Goal: Task Accomplishment & Management: Manage account settings

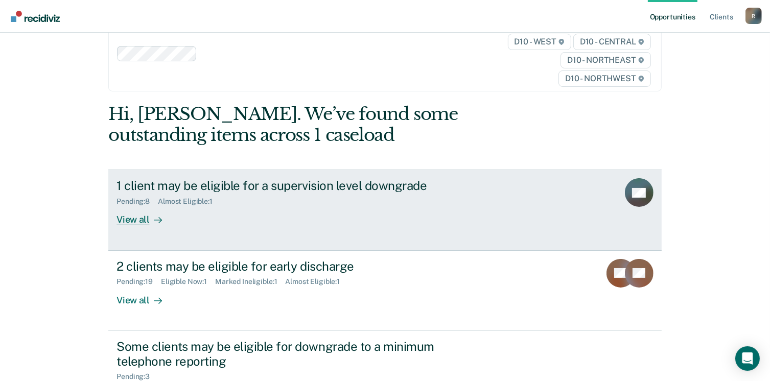
scroll to position [51, 0]
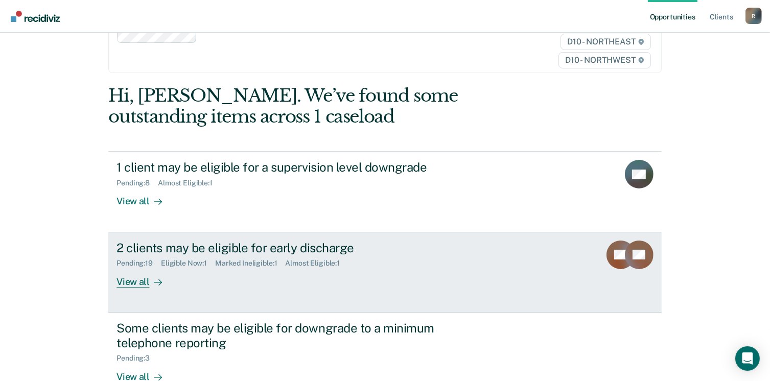
click at [185, 260] on div "Eligible Now : 1" at bounding box center [188, 263] width 54 height 9
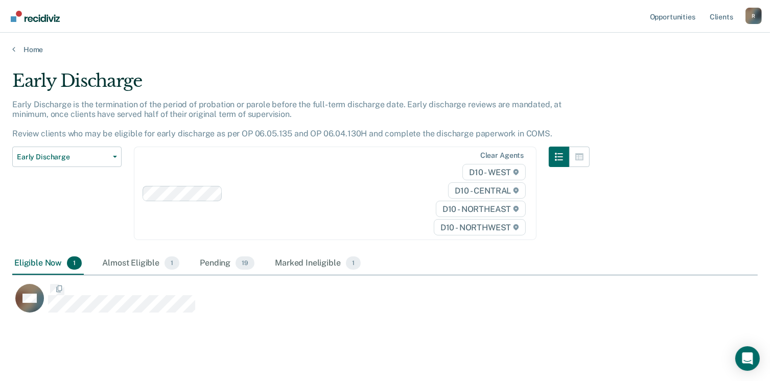
scroll to position [242, 738]
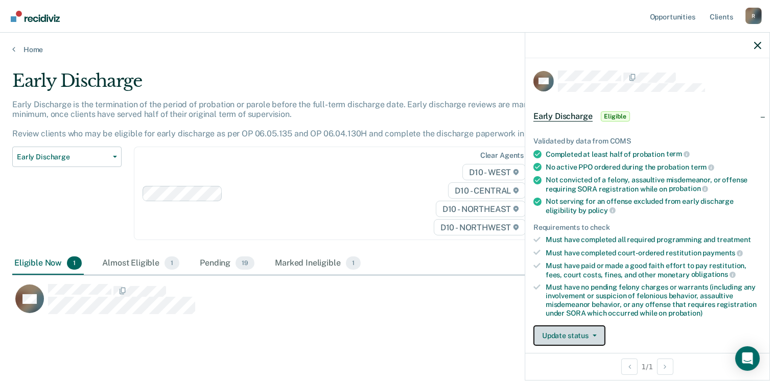
click at [592, 335] on button "Update status" at bounding box center [570, 336] width 72 height 20
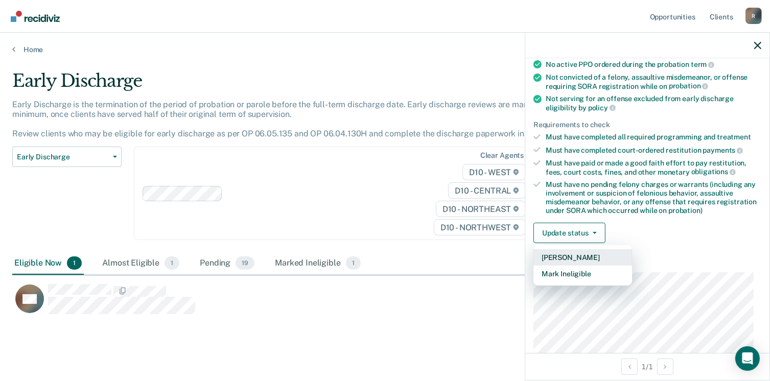
scroll to position [104, 0]
click at [554, 253] on button "[PERSON_NAME]" at bounding box center [583, 256] width 99 height 16
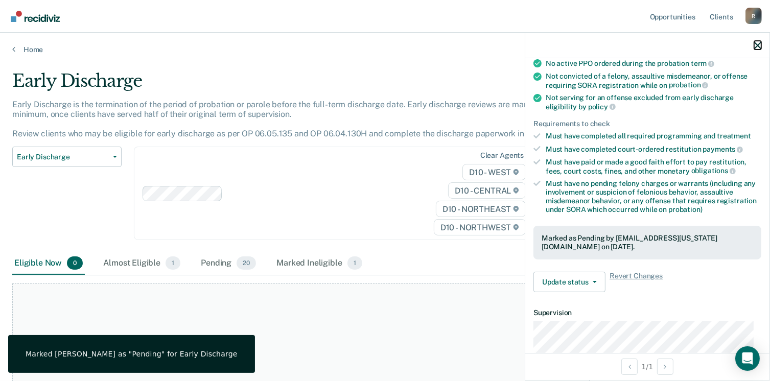
click at [760, 41] on button "button" at bounding box center [757, 45] width 7 height 9
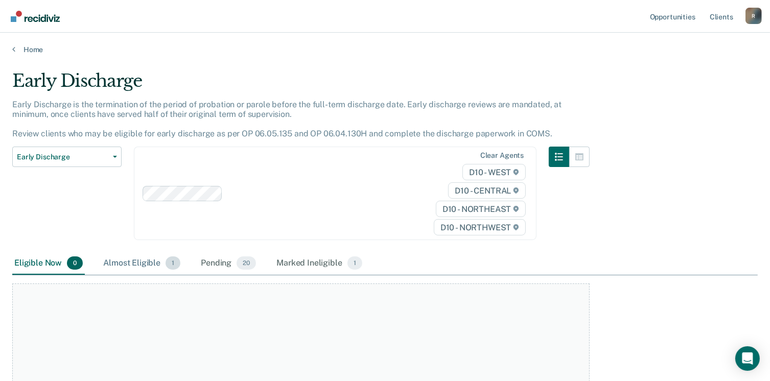
click at [132, 263] on div "Almost Eligible 1" at bounding box center [141, 263] width 81 height 22
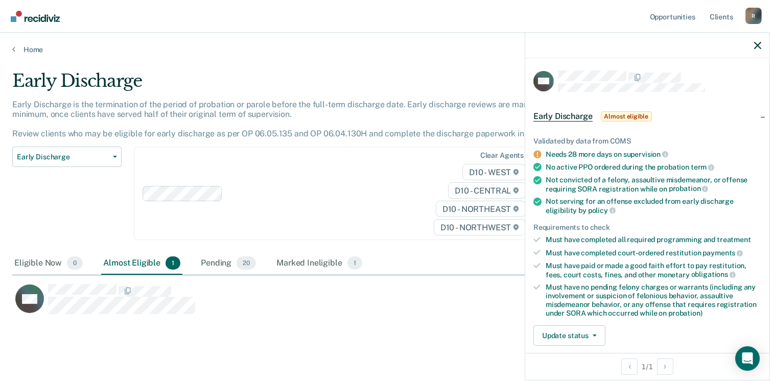
scroll to position [15, 0]
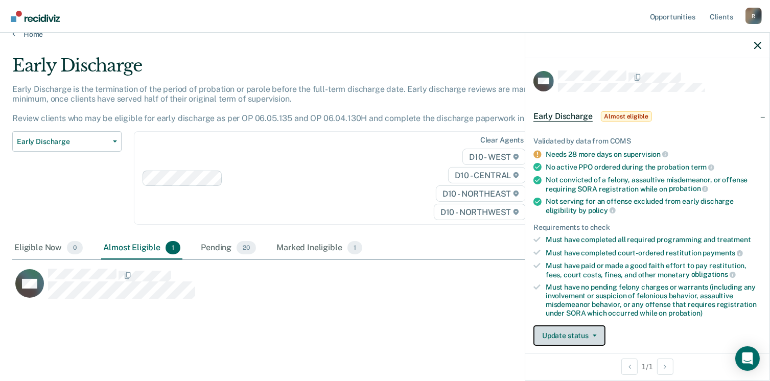
click at [593, 335] on icon "button" at bounding box center [595, 336] width 4 height 2
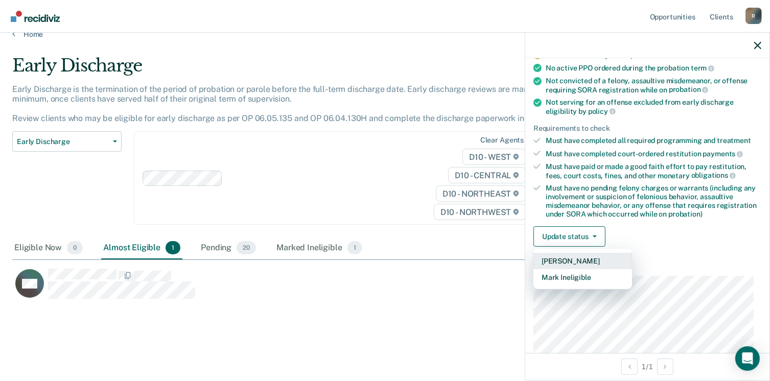
scroll to position [104, 0]
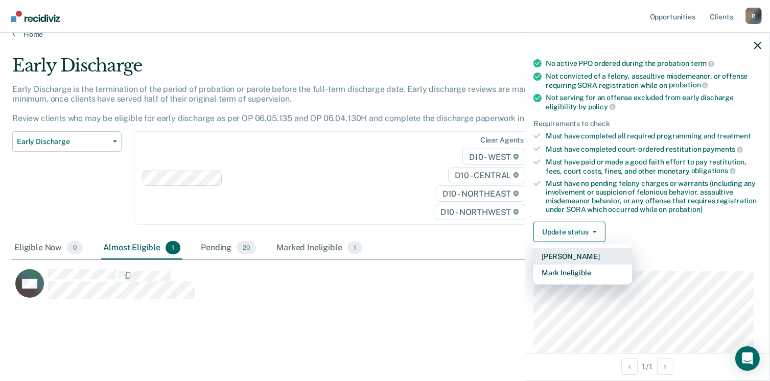
click at [548, 259] on button "[PERSON_NAME]" at bounding box center [583, 256] width 99 height 16
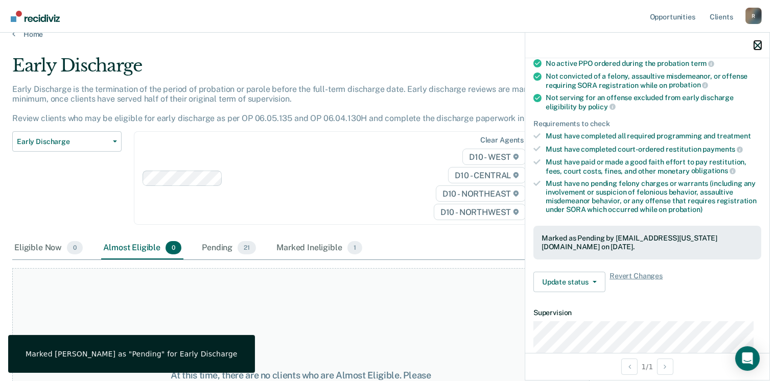
click at [756, 43] on icon "button" at bounding box center [757, 45] width 7 height 7
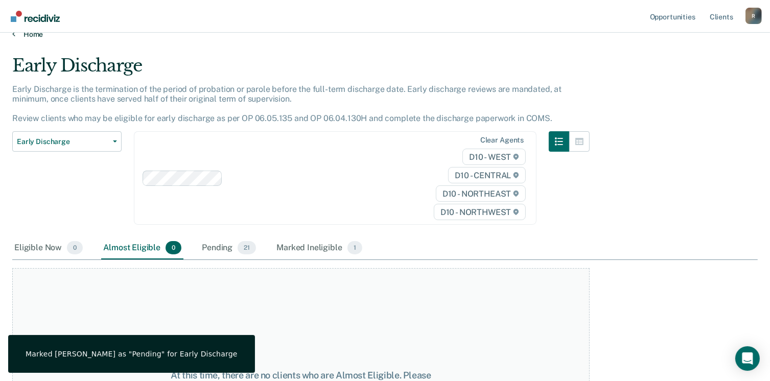
click at [29, 37] on link "Home" at bounding box center [385, 34] width 746 height 9
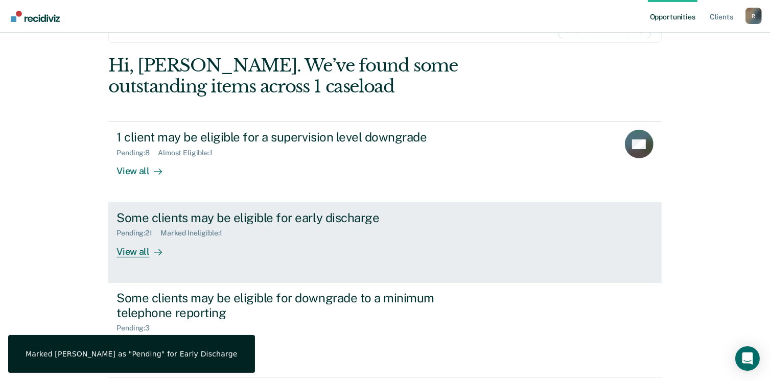
scroll to position [102, 0]
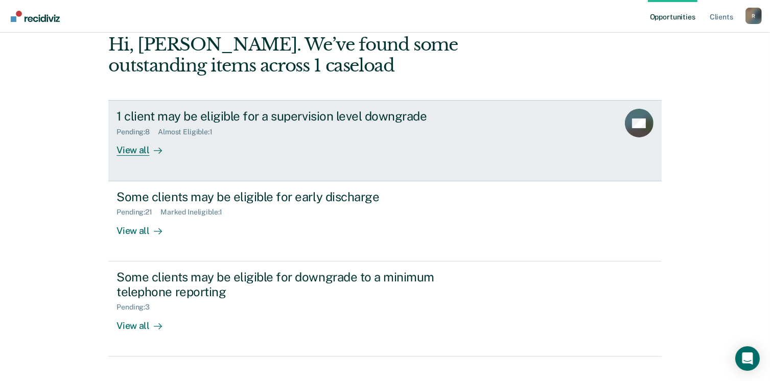
click at [190, 129] on div "Almost Eligible : 1" at bounding box center [189, 132] width 63 height 9
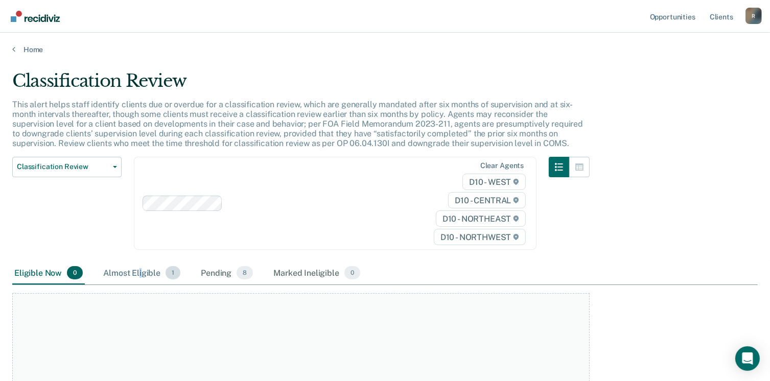
click at [139, 271] on div "Almost Eligible 1" at bounding box center [141, 273] width 81 height 22
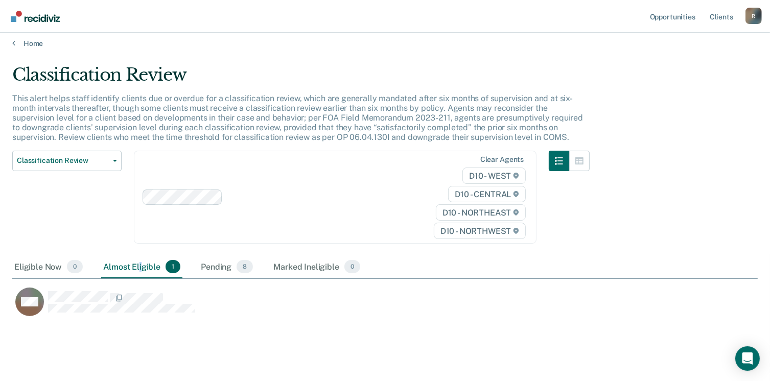
scroll to position [25, 0]
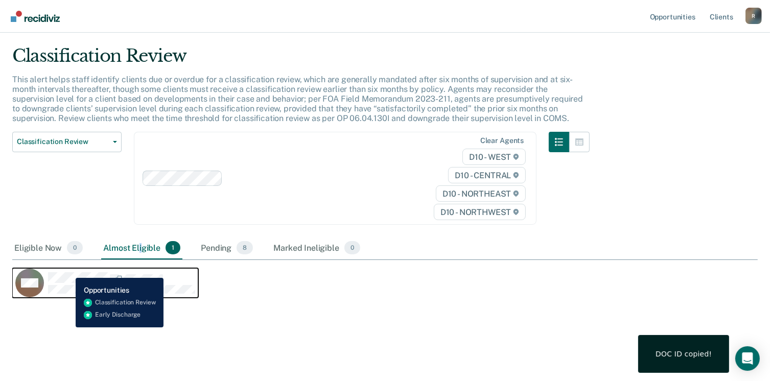
click at [68, 270] on div "MM" at bounding box center [105, 283] width 180 height 29
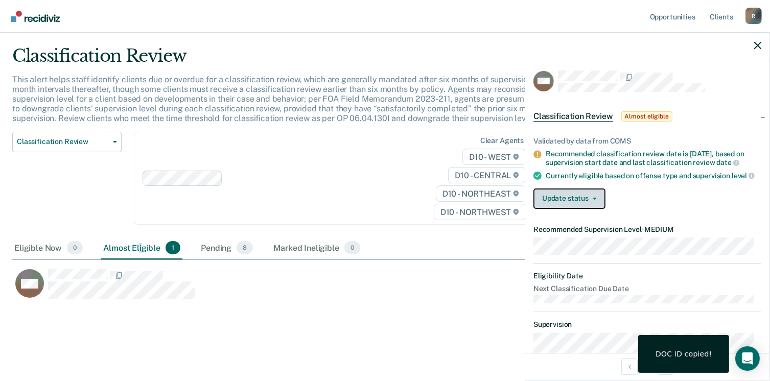
click at [591, 201] on button "Update status" at bounding box center [570, 199] width 72 height 20
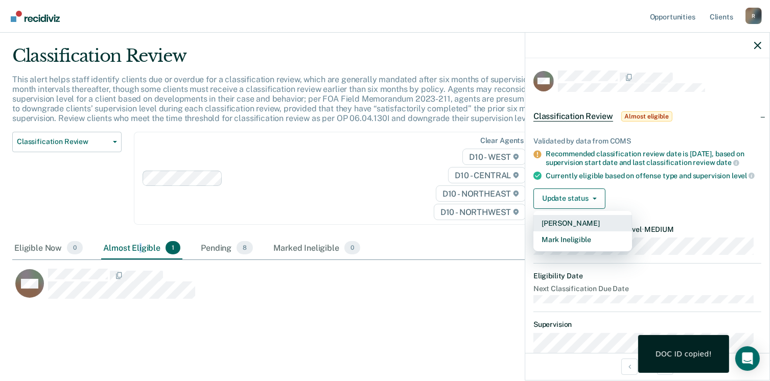
click at [562, 229] on button "[PERSON_NAME]" at bounding box center [583, 223] width 99 height 16
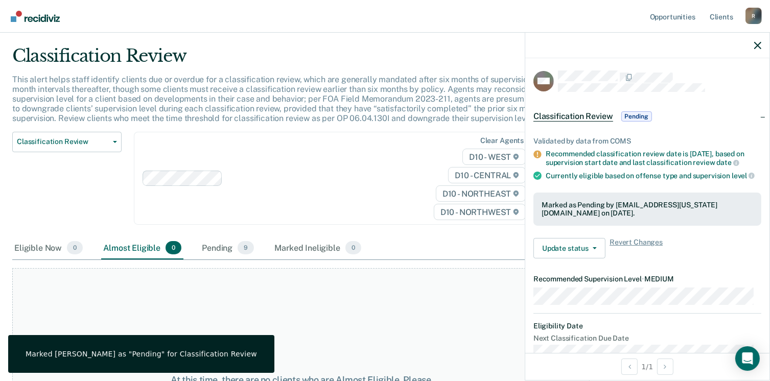
click at [752, 42] on div at bounding box center [647, 46] width 244 height 26
click at [753, 47] on div at bounding box center [647, 46] width 244 height 26
click at [757, 45] on icon "button" at bounding box center [757, 45] width 7 height 7
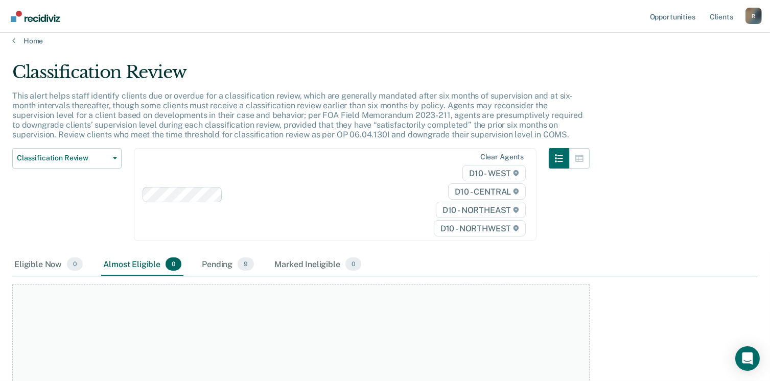
scroll to position [0, 0]
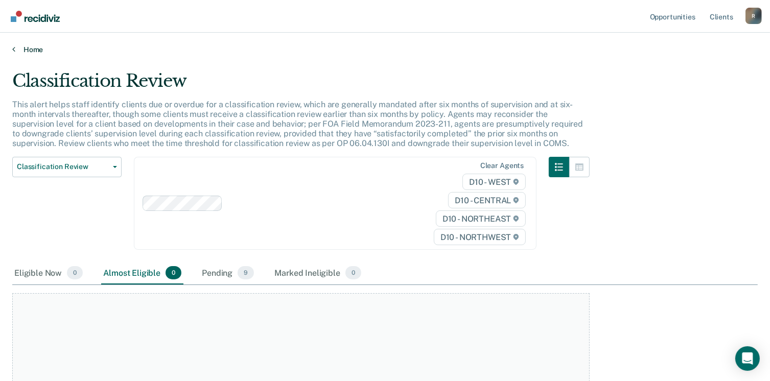
click at [34, 47] on link "Home" at bounding box center [385, 49] width 746 height 9
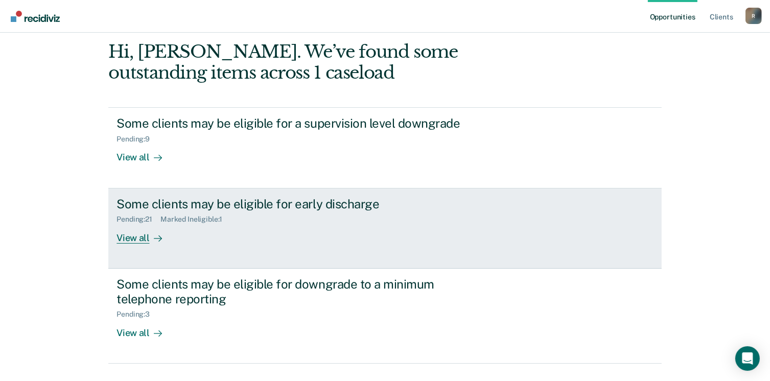
scroll to position [51, 0]
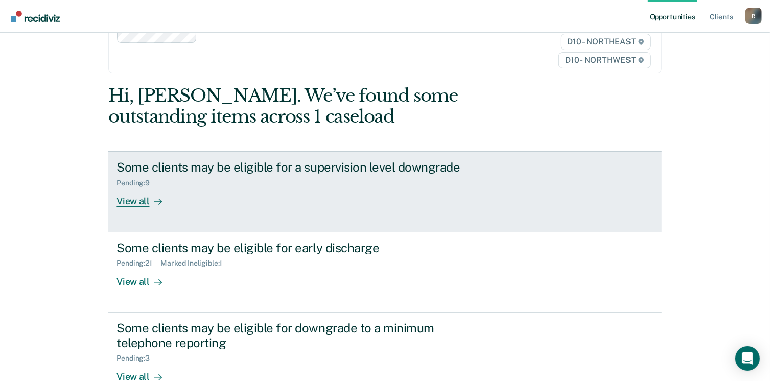
click at [129, 202] on div "View all" at bounding box center [145, 198] width 57 height 20
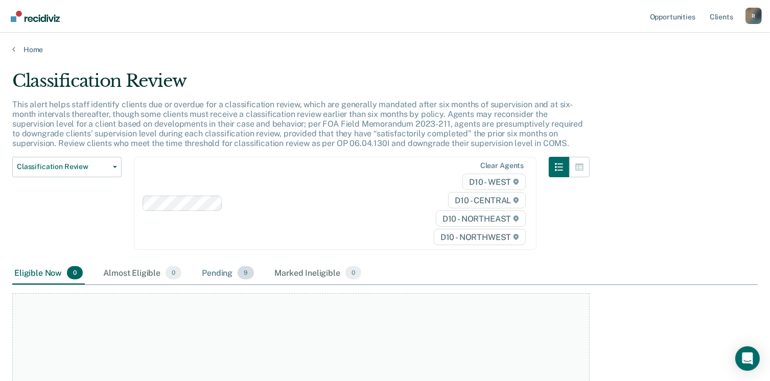
click at [223, 273] on div "Pending 9" at bounding box center [228, 273] width 56 height 22
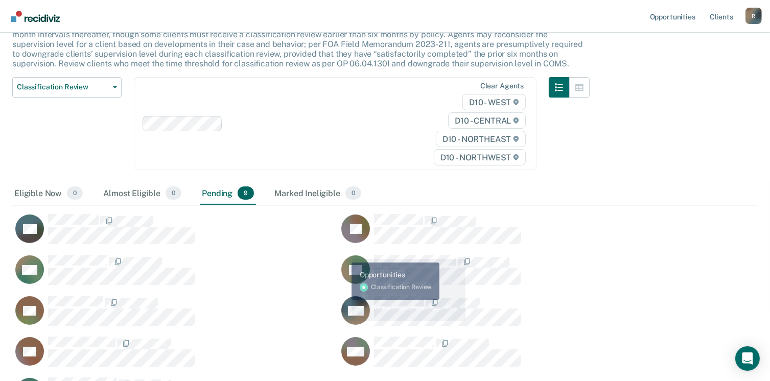
scroll to position [102, 0]
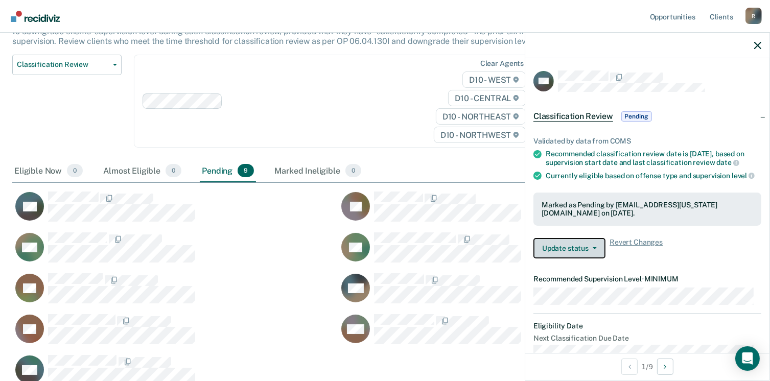
click at [597, 259] on button "Update status" at bounding box center [570, 248] width 72 height 20
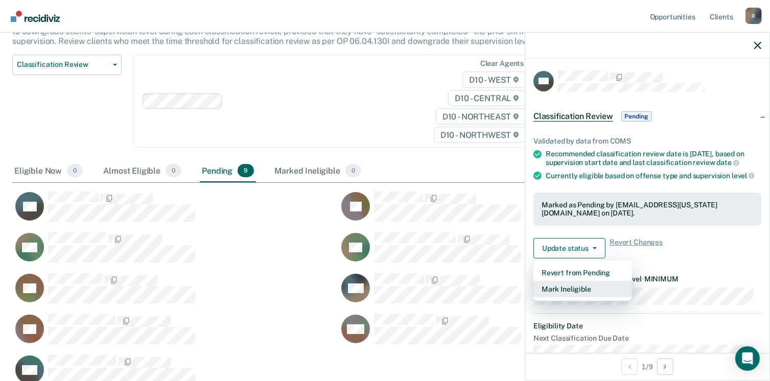
click at [554, 297] on button "Mark Ineligible" at bounding box center [583, 289] width 99 height 16
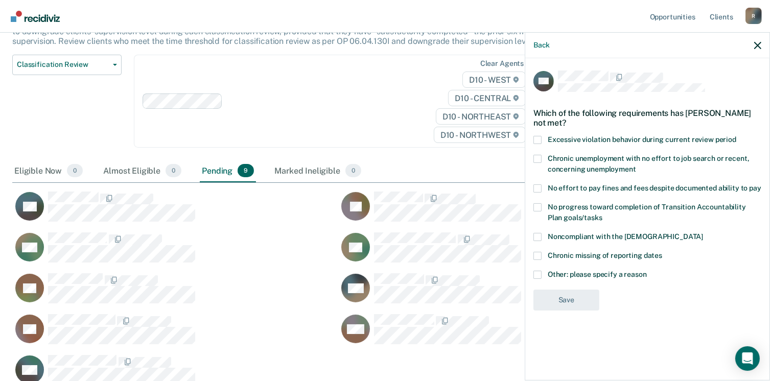
click at [536, 137] on span at bounding box center [538, 140] width 8 height 8
click at [736, 136] on input "Excessive violation behavior during current review period" at bounding box center [736, 136] width 0 height 0
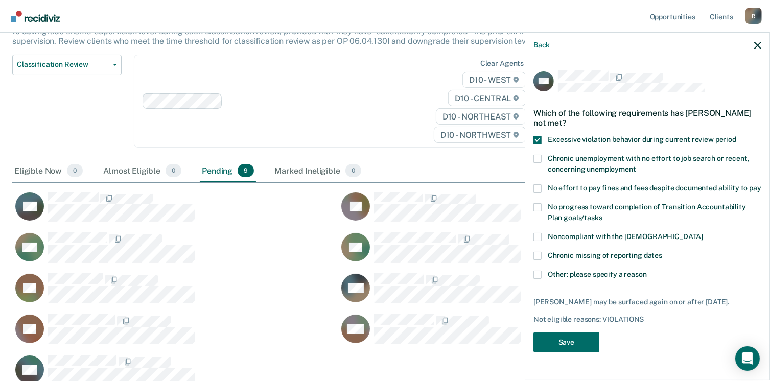
click at [540, 187] on span at bounding box center [538, 188] width 8 height 8
click at [761, 184] on input "No effort to pay fines and fees despite documented ability to pay" at bounding box center [761, 184] width 0 height 0
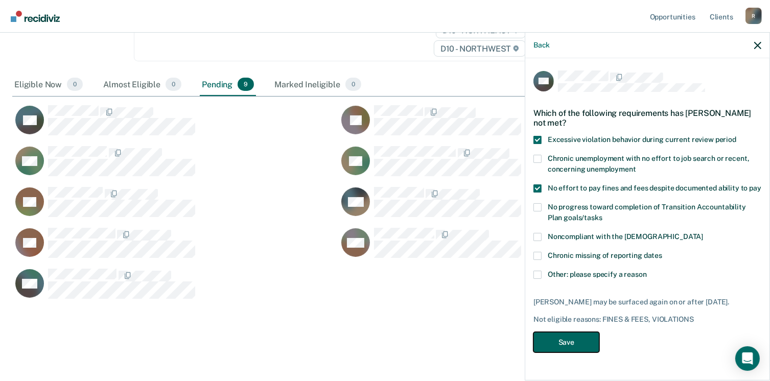
click at [565, 340] on button "Save" at bounding box center [567, 342] width 66 height 21
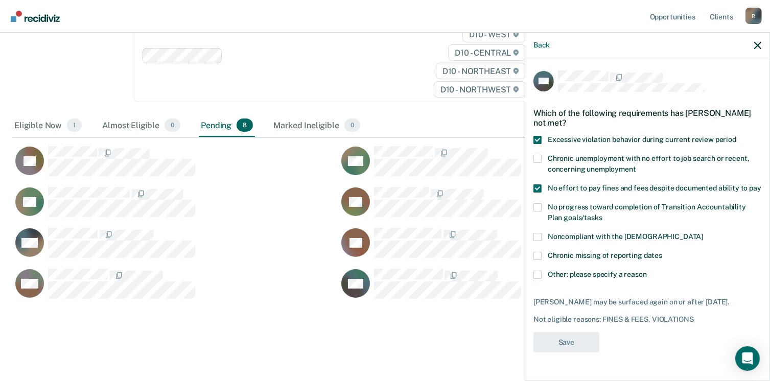
scroll to position [374, 738]
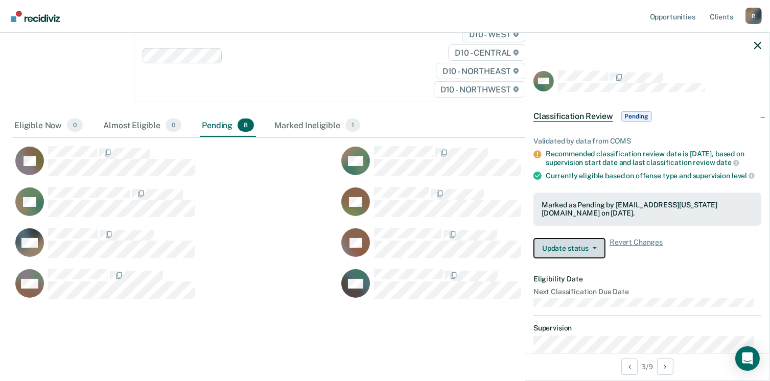
click at [597, 259] on button "Update status" at bounding box center [570, 248] width 72 height 20
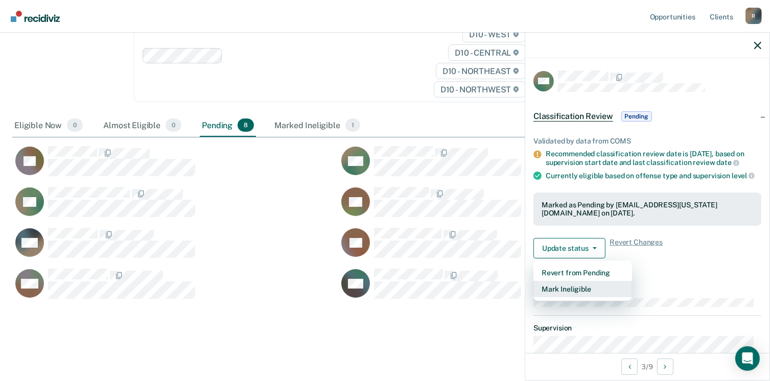
click at [585, 297] on button "Mark Ineligible" at bounding box center [583, 289] width 99 height 16
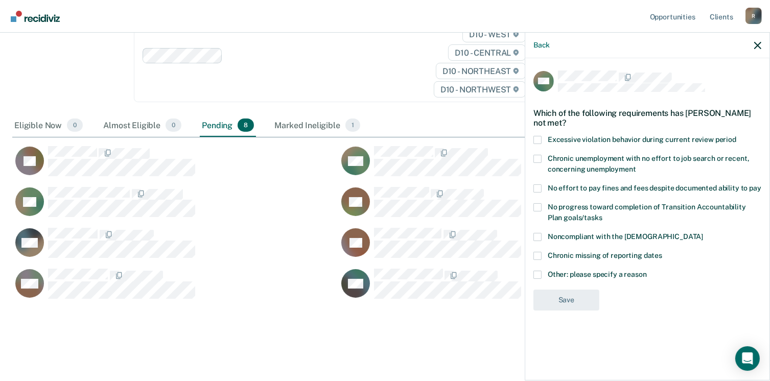
click at [539, 274] on span at bounding box center [538, 275] width 8 height 8
click at [647, 271] on input "Other: please specify a reason" at bounding box center [647, 271] width 0 height 0
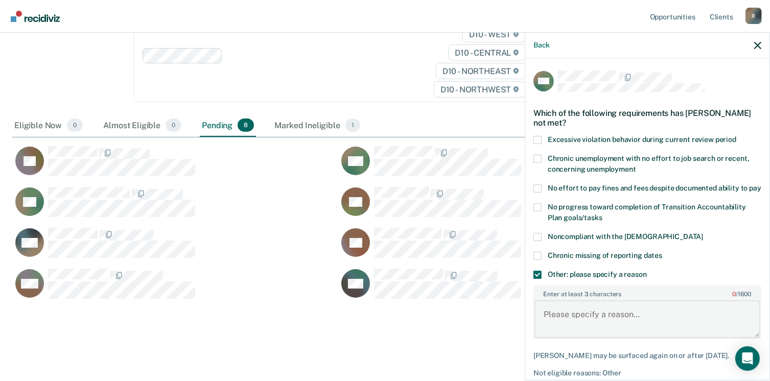
click at [565, 323] on textarea "Enter at least 3 characters 0 / 1600" at bounding box center [648, 319] width 226 height 38
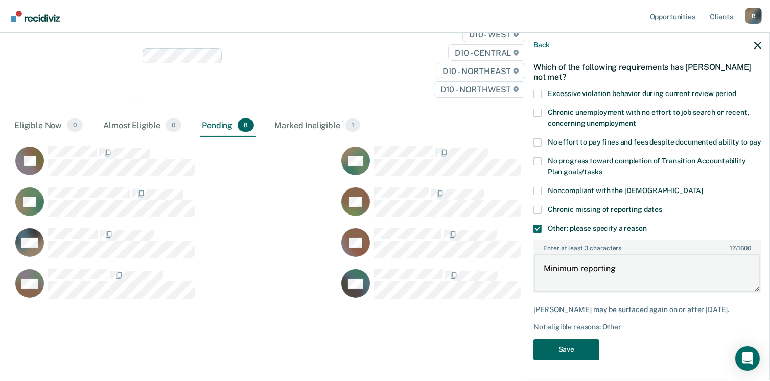
type textarea "Minimum reporting"
click at [566, 352] on button "Save" at bounding box center [567, 349] width 66 height 21
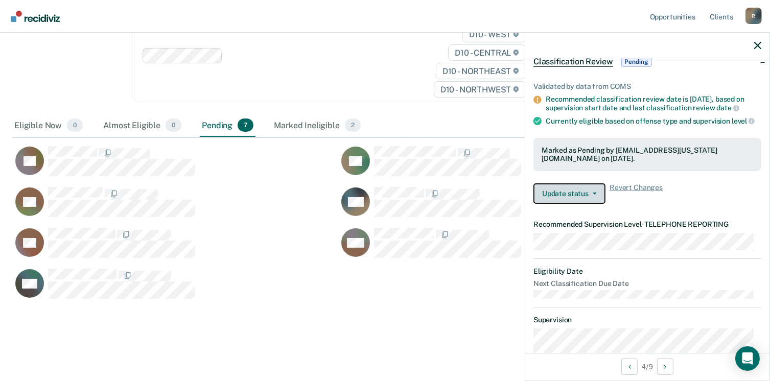
click at [589, 195] on span "button" at bounding box center [593, 194] width 8 height 2
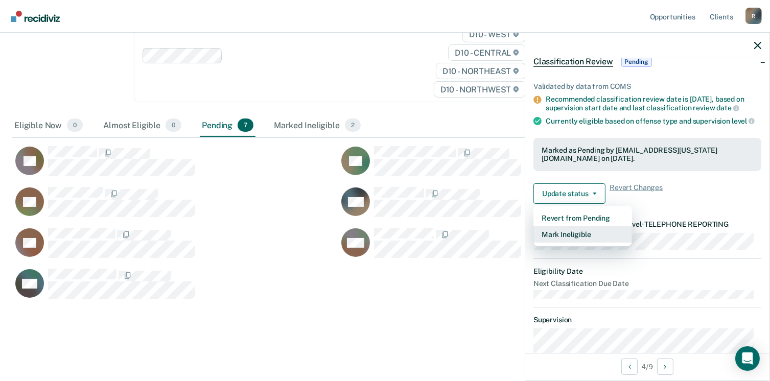
click at [574, 242] on button "Mark Ineligible" at bounding box center [583, 234] width 99 height 16
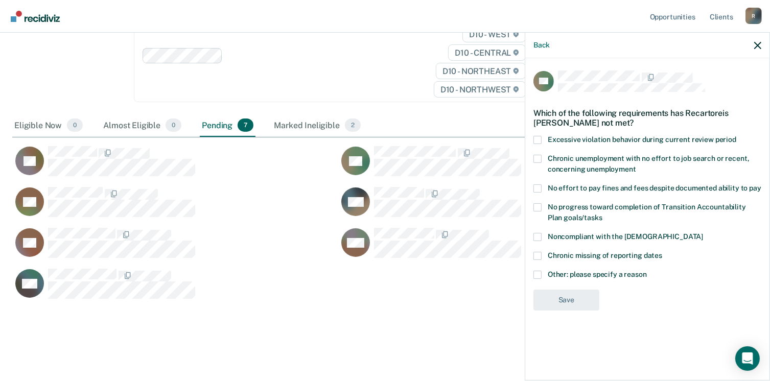
click at [543, 274] on label "Other: please specify a reason" at bounding box center [648, 276] width 228 height 11
click at [647, 271] on input "Other: please specify a reason" at bounding box center [647, 271] width 0 height 0
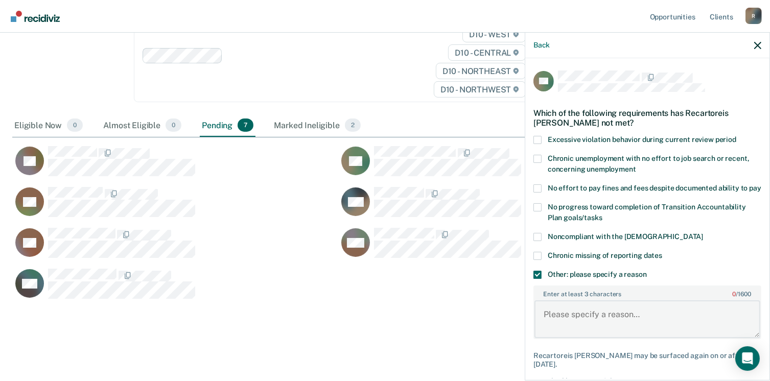
click at [572, 328] on textarea "Enter at least 3 characters 0 / 1600" at bounding box center [648, 319] width 226 height 38
drag, startPoint x: 625, startPoint y: 323, endPoint x: 541, endPoint y: 327, distance: 83.9
click at [538, 325] on textarea "Minimum supervision" at bounding box center [648, 319] width 226 height 38
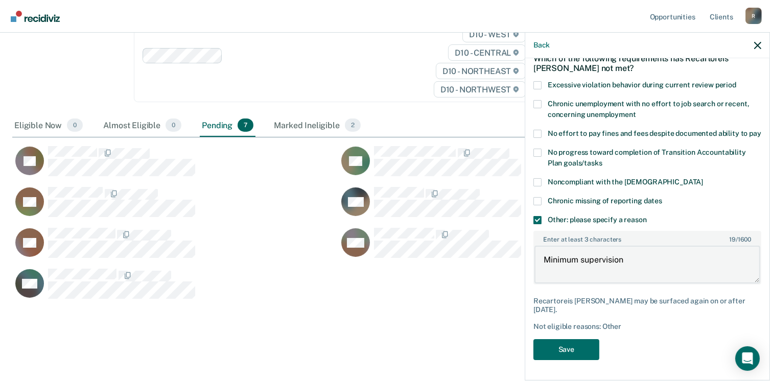
scroll to position [63, 0]
type textarea "Minimum supervision"
click at [567, 348] on button "Save" at bounding box center [567, 349] width 66 height 21
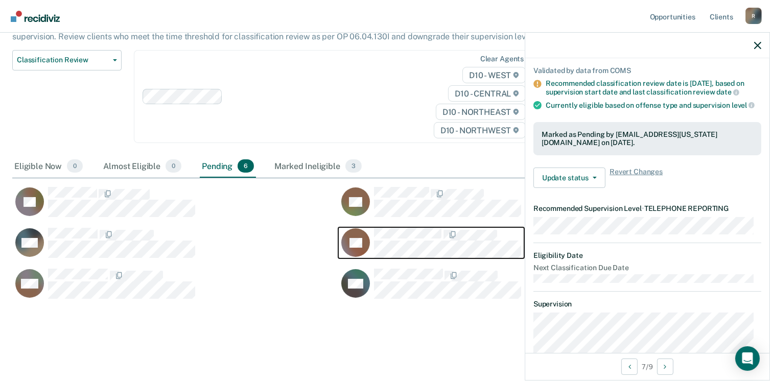
scroll to position [102, 0]
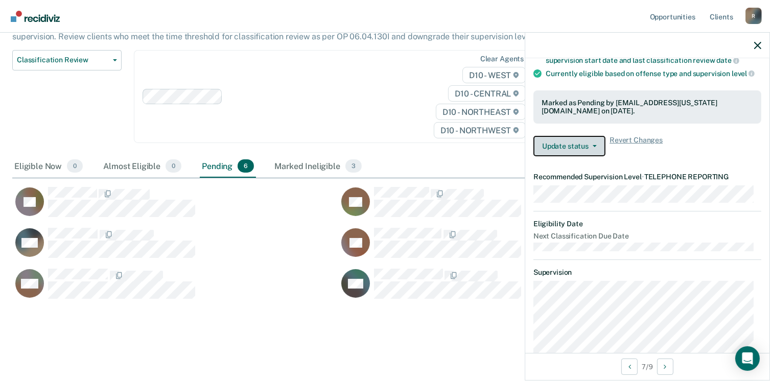
click at [591, 156] on button "Update status" at bounding box center [570, 146] width 72 height 20
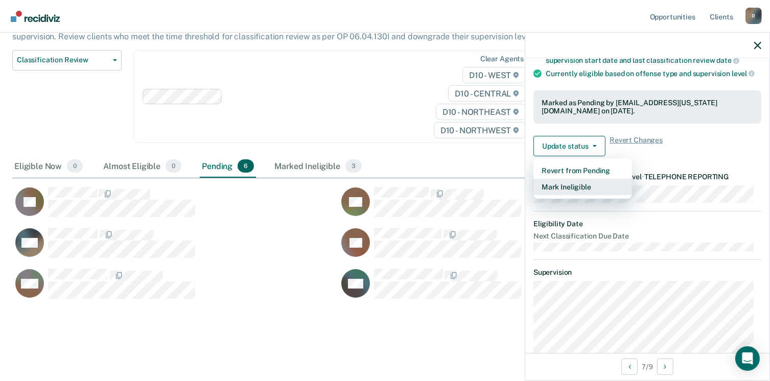
click at [560, 195] on button "Mark Ineligible" at bounding box center [583, 187] width 99 height 16
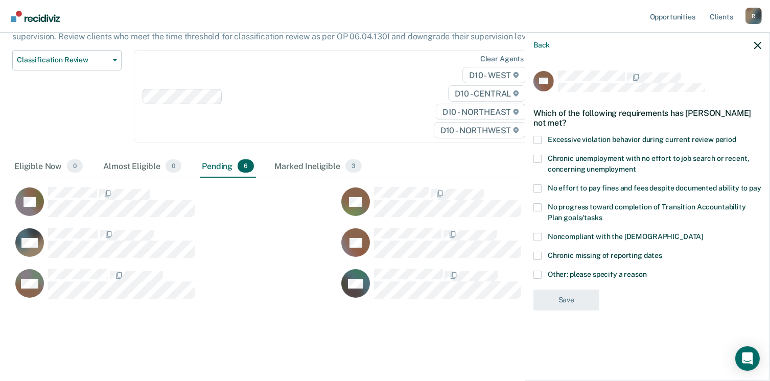
click at [537, 271] on span at bounding box center [538, 275] width 8 height 8
click at [647, 271] on input "Other: please specify a reason" at bounding box center [647, 271] width 0 height 0
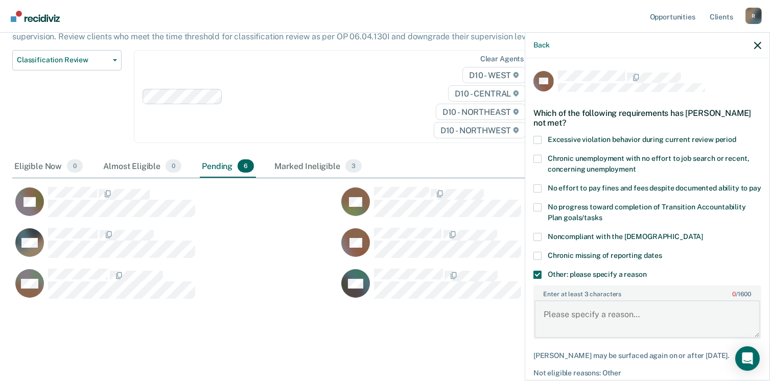
click at [552, 323] on textarea "Enter at least 3 characters 0 / 1600" at bounding box center [648, 319] width 226 height 38
paste textarea "Minimum supervision"
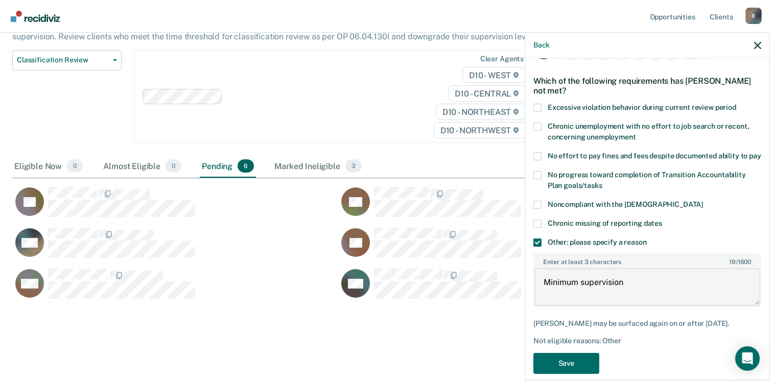
scroll to position [55, 0]
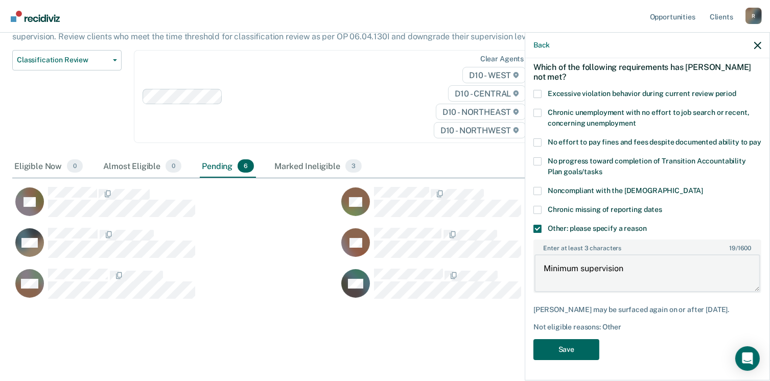
type textarea "Minimum supervision"
click at [572, 348] on button "Save" at bounding box center [567, 349] width 66 height 21
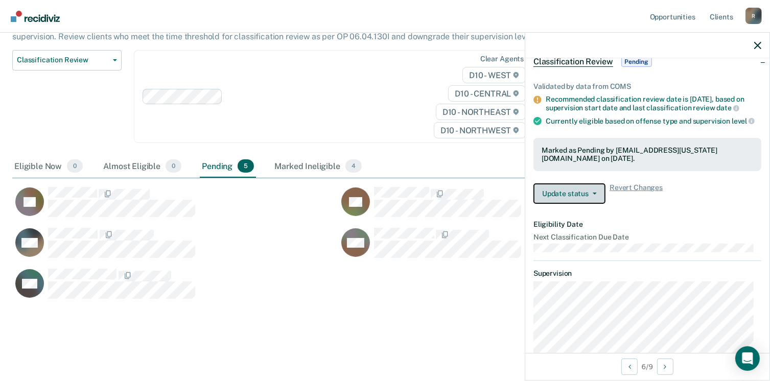
click at [596, 197] on button "Update status" at bounding box center [570, 193] width 72 height 20
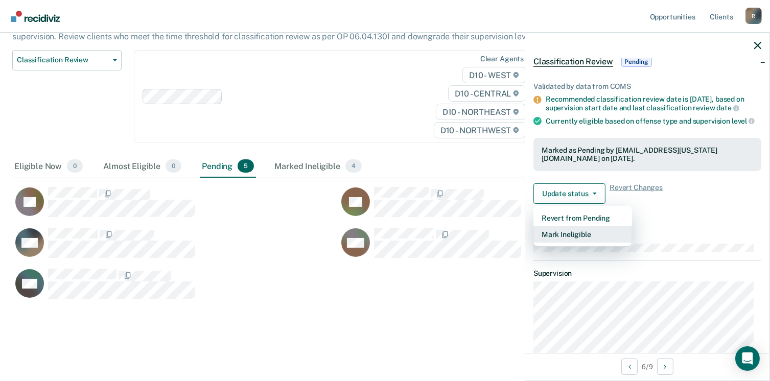
click at [564, 243] on button "Mark Ineligible" at bounding box center [583, 234] width 99 height 16
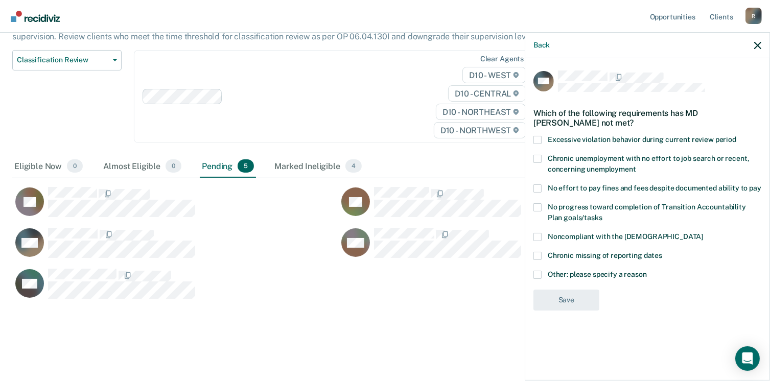
click at [541, 272] on span at bounding box center [538, 275] width 8 height 8
click at [647, 271] on input "Other: please specify a reason" at bounding box center [647, 271] width 0 height 0
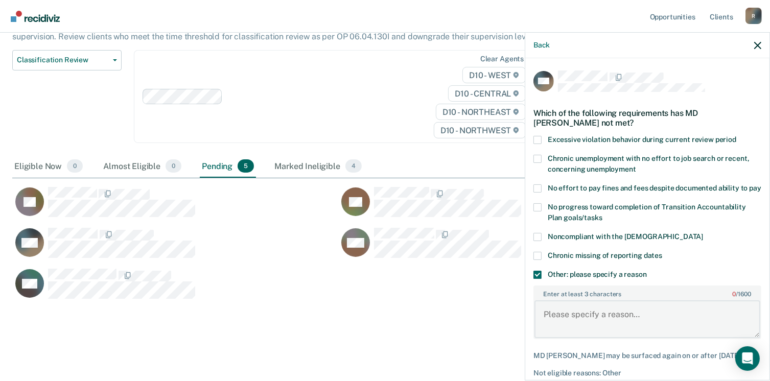
click at [563, 323] on textarea "Enter at least 3 characters 0 / 1600" at bounding box center [648, 319] width 226 height 38
paste textarea "Minimum supervision"
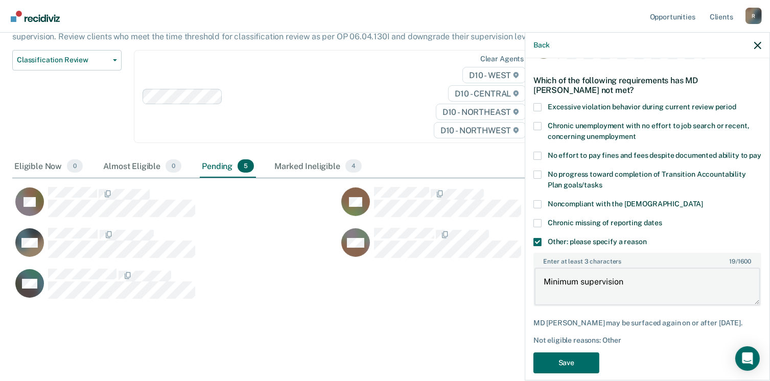
scroll to position [55, 0]
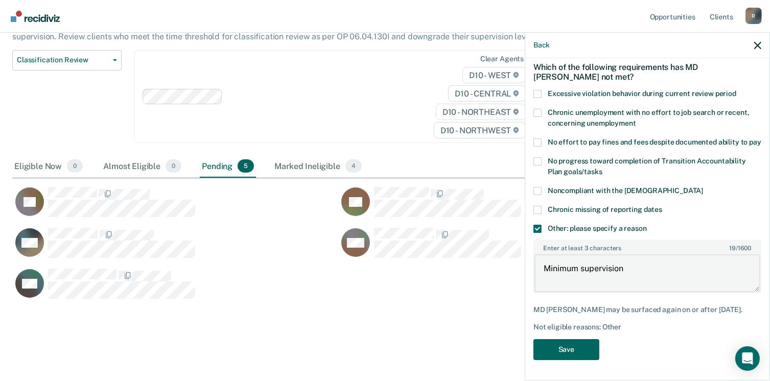
type textarea "Minimum supervision"
click at [585, 344] on button "Save" at bounding box center [567, 349] width 66 height 21
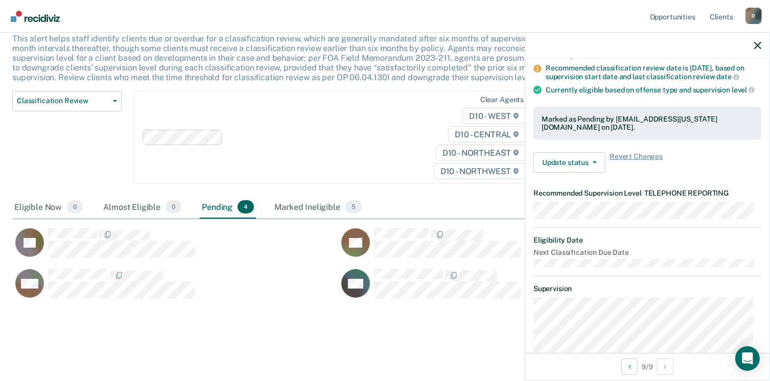
scroll to position [77, 0]
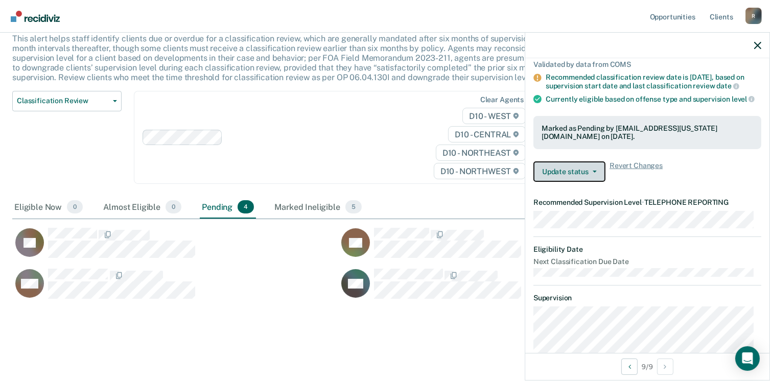
click at [593, 173] on icon "button" at bounding box center [595, 172] width 4 height 2
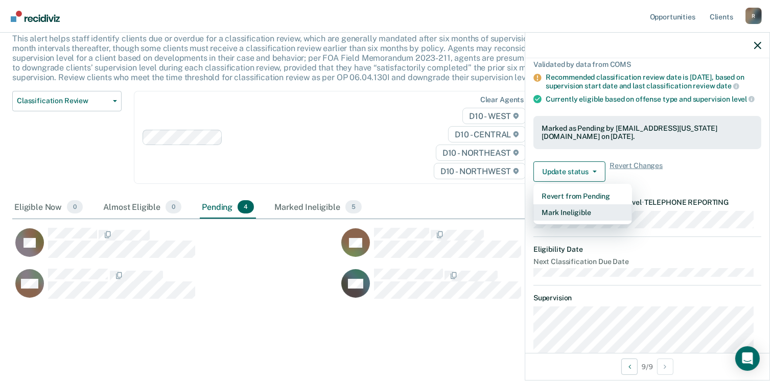
click at [560, 218] on button "Mark Ineligible" at bounding box center [583, 212] width 99 height 16
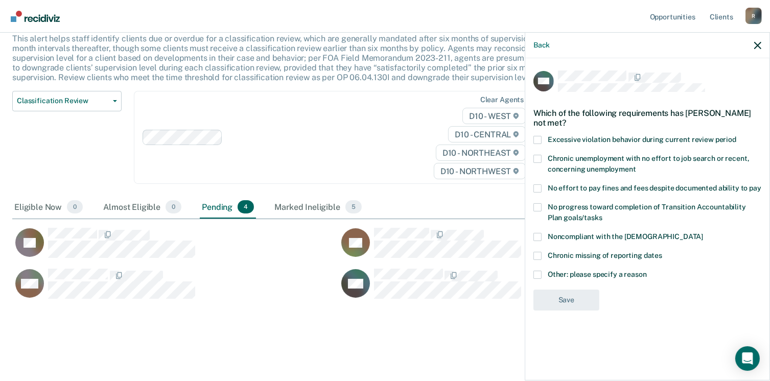
click at [538, 273] on span at bounding box center [538, 275] width 8 height 8
click at [647, 271] on input "Other: please specify a reason" at bounding box center [647, 271] width 0 height 0
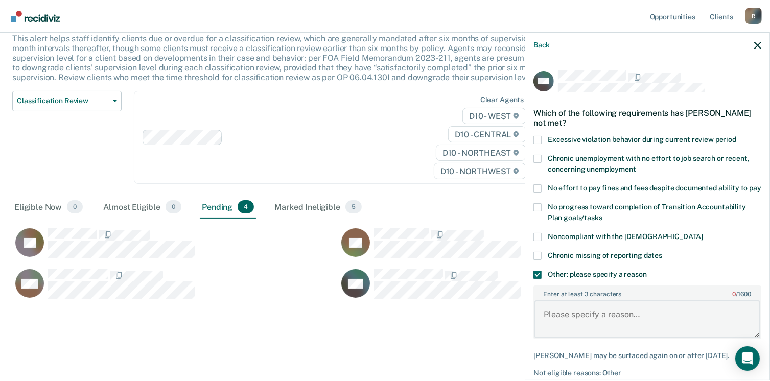
click at [558, 322] on textarea "Enter at least 3 characters 0 / 1600" at bounding box center [648, 319] width 226 height 38
paste textarea "Minimum supervision"
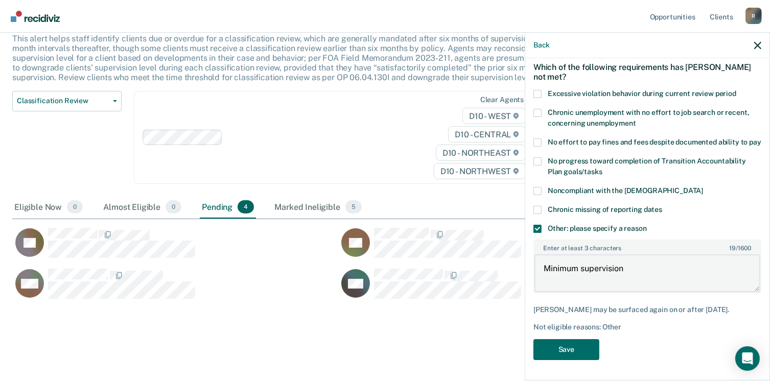
scroll to position [63, 0]
type textarea "Minimum supervision"
click at [563, 346] on button "Save" at bounding box center [567, 349] width 66 height 21
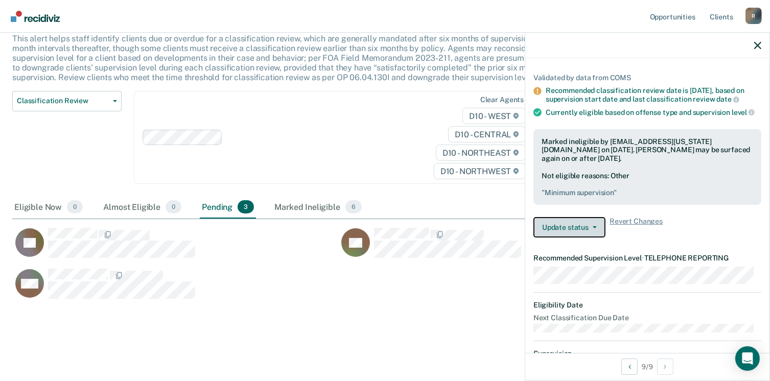
click at [597, 234] on button "Update status" at bounding box center [570, 227] width 72 height 20
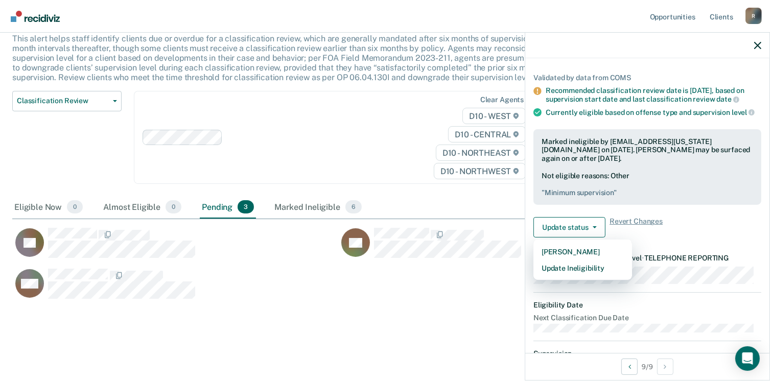
click at [714, 238] on div "Update status [PERSON_NAME] Update Ineligibility Revert Changes" at bounding box center [648, 227] width 228 height 20
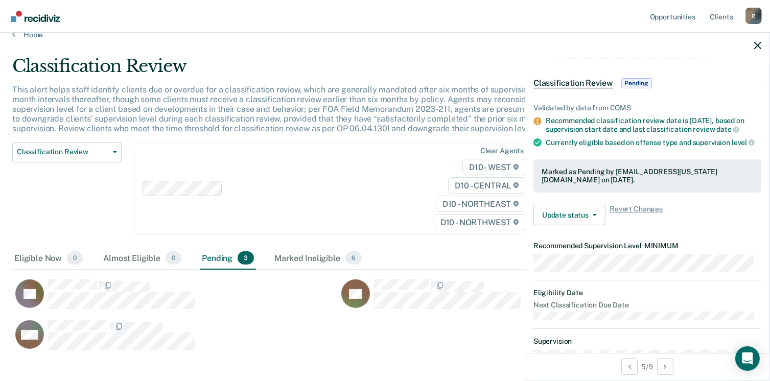
scroll to position [51, 0]
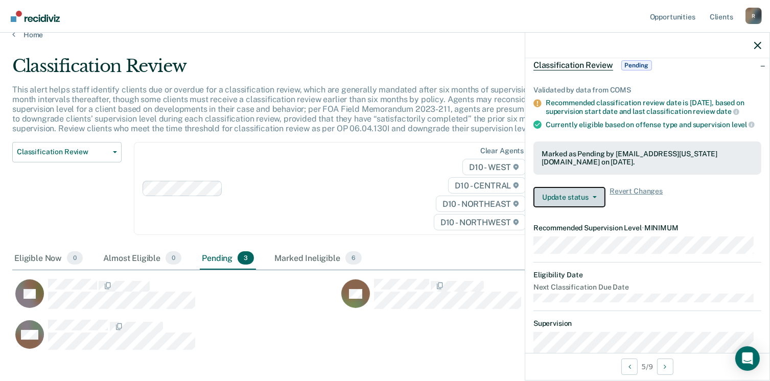
click at [595, 202] on button "Update status" at bounding box center [570, 197] width 72 height 20
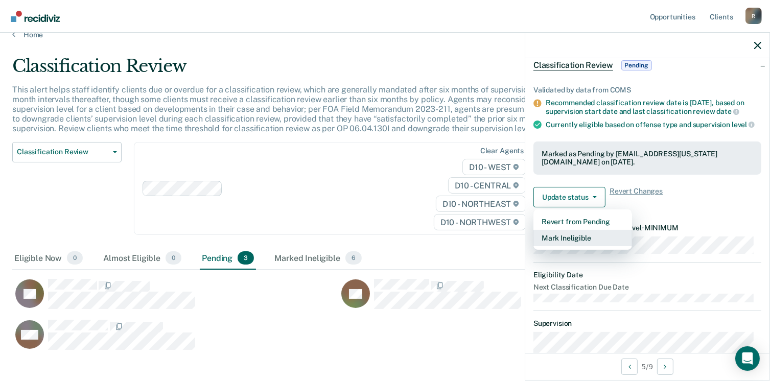
click at [567, 245] on button "Mark Ineligible" at bounding box center [583, 238] width 99 height 16
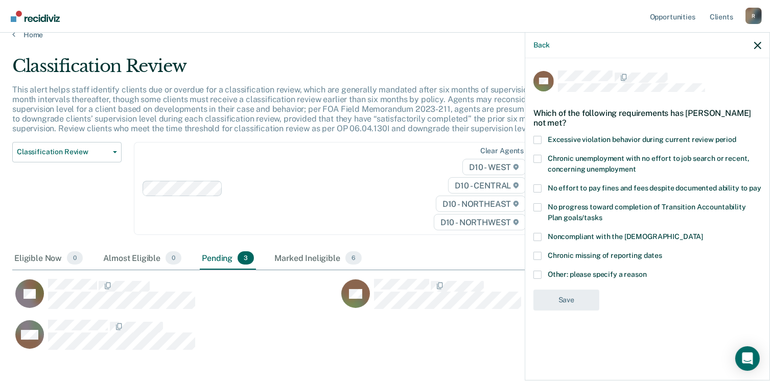
click at [543, 237] on label "Noncompliant with the [DEMOGRAPHIC_DATA]" at bounding box center [648, 238] width 228 height 11
click at [703, 233] on input "Noncompliant with the [DEMOGRAPHIC_DATA]" at bounding box center [703, 233] width 0 height 0
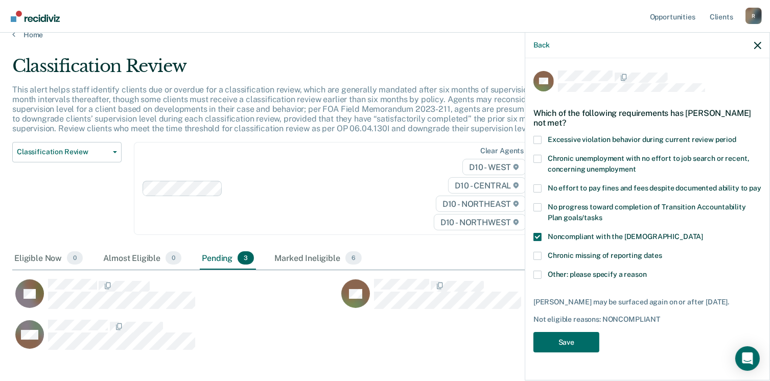
click at [541, 272] on span at bounding box center [538, 275] width 8 height 8
click at [647, 271] on input "Other: please specify a reason" at bounding box center [647, 271] width 0 height 0
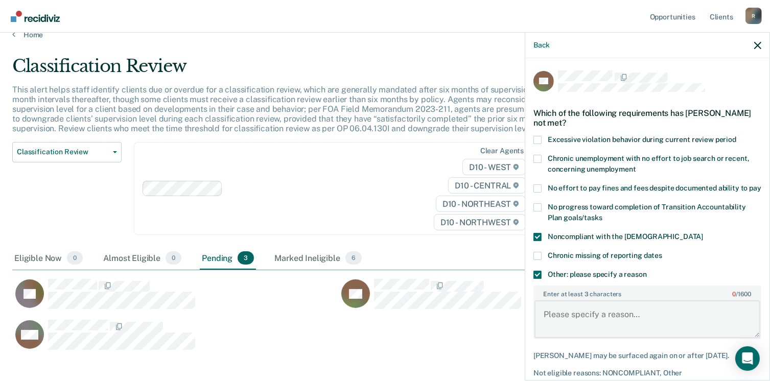
drag, startPoint x: 569, startPoint y: 325, endPoint x: 575, endPoint y: 317, distance: 10.1
click at [574, 320] on textarea "Enter at least 3 characters 0 / 1600" at bounding box center [648, 319] width 226 height 38
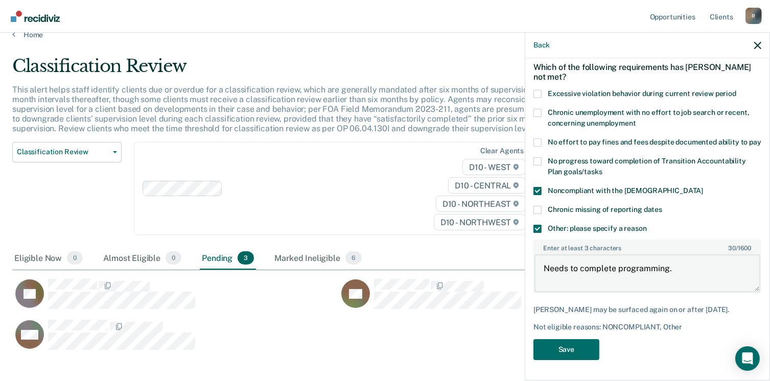
scroll to position [55, 0]
type textarea "Needs to complete programming."
click at [588, 351] on button "Save" at bounding box center [567, 349] width 66 height 21
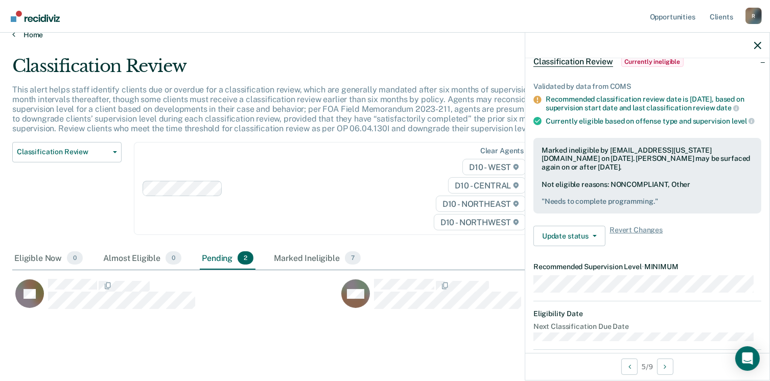
scroll to position [0, 0]
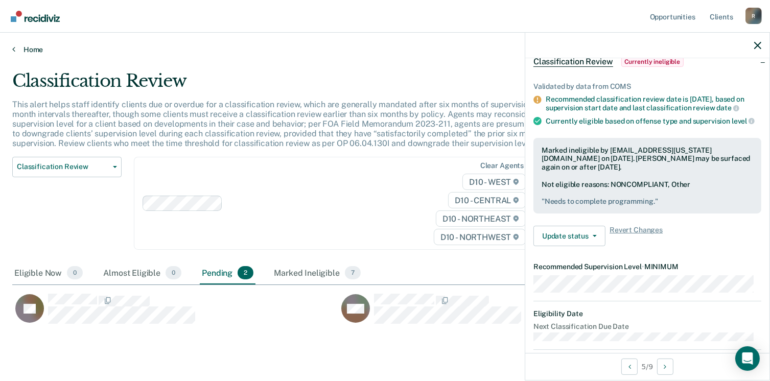
click at [24, 50] on link "Home" at bounding box center [385, 49] width 746 height 9
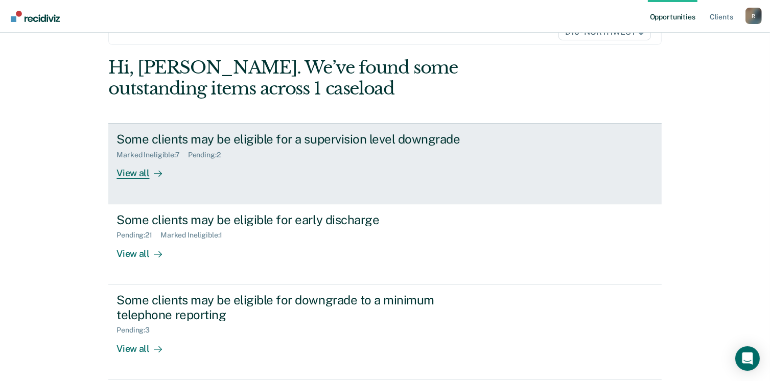
scroll to position [102, 0]
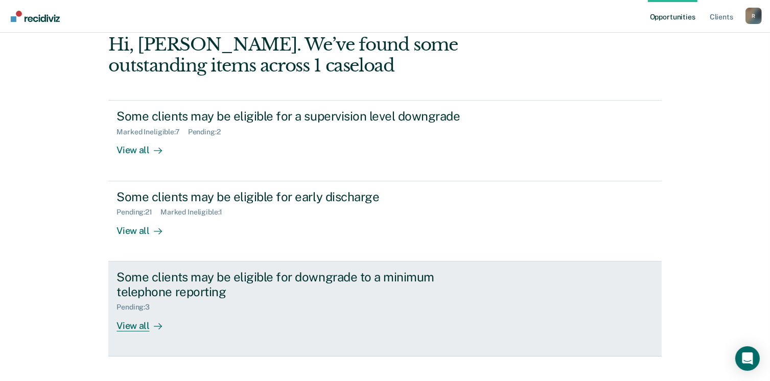
click at [136, 325] on div "View all" at bounding box center [145, 322] width 57 height 20
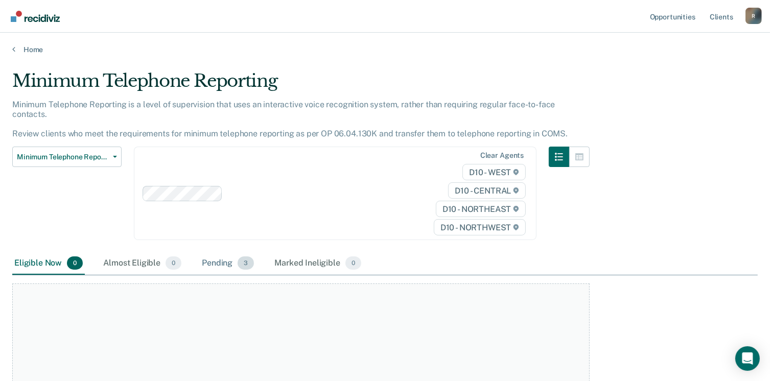
click at [221, 257] on div "Pending 3" at bounding box center [228, 263] width 56 height 22
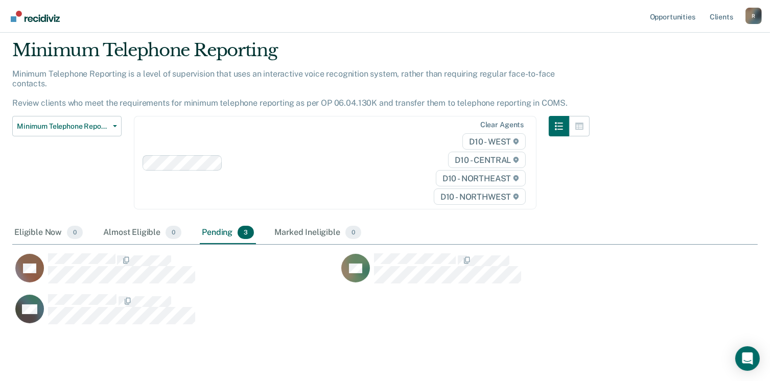
scroll to position [47, 0]
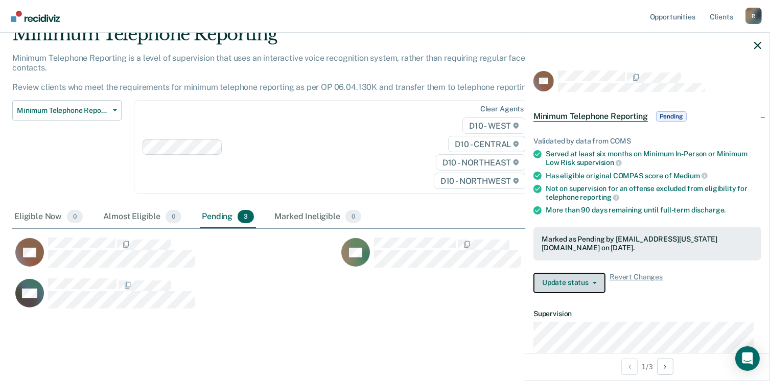
click at [591, 278] on button "Update status" at bounding box center [570, 283] width 72 height 20
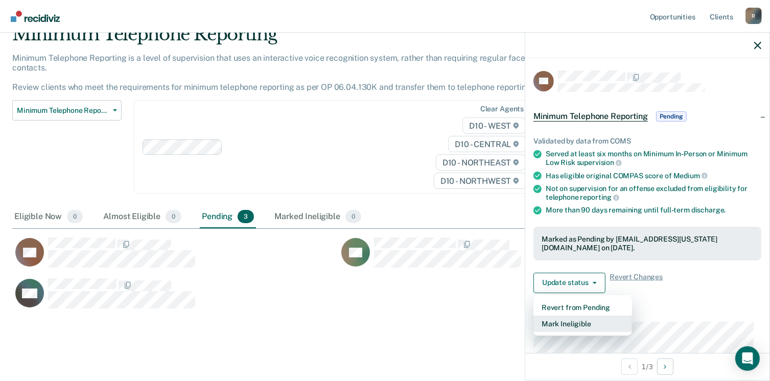
click at [573, 323] on button "Mark Ineligible" at bounding box center [583, 324] width 99 height 16
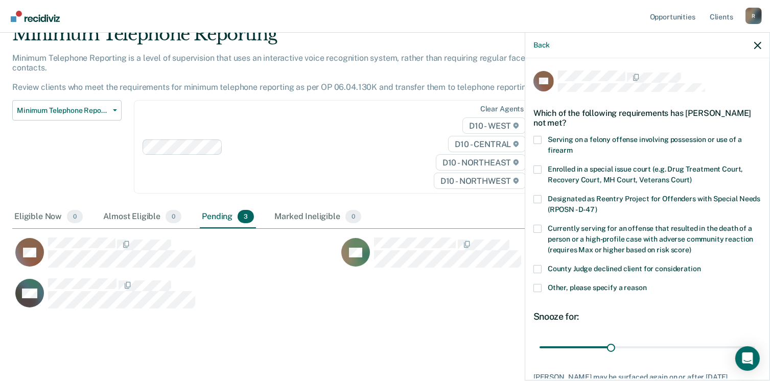
click at [537, 289] on span at bounding box center [538, 288] width 8 height 8
click at [647, 284] on input "Other, please specify a reason" at bounding box center [647, 284] width 0 height 0
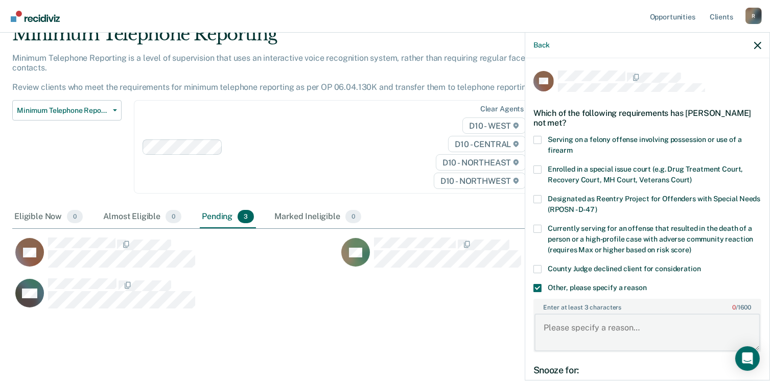
click at [569, 323] on textarea "Enter at least 3 characters 0 / 1600" at bounding box center [648, 333] width 226 height 38
type textarea "O"
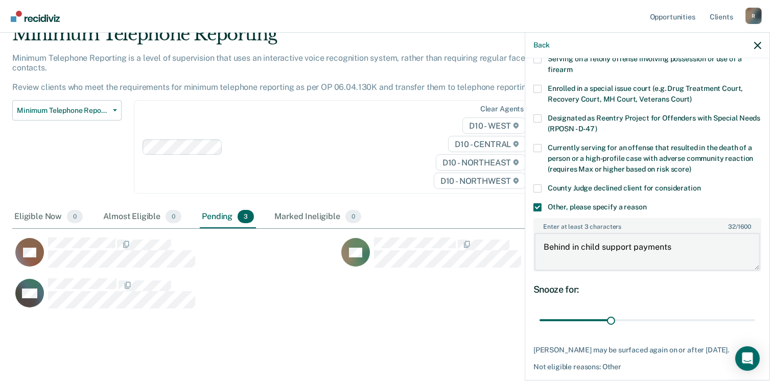
scroll to position [102, 0]
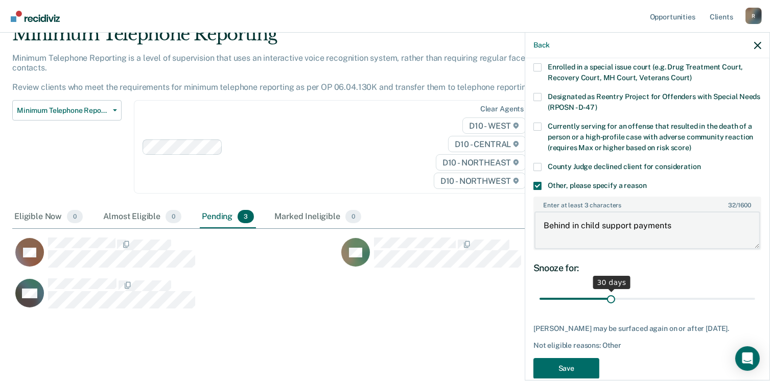
type textarea "Behind in child support payments"
drag, startPoint x: 613, startPoint y: 297, endPoint x: 777, endPoint y: 293, distance: 163.6
type input "90"
click at [755, 295] on input "range" at bounding box center [648, 299] width 216 height 18
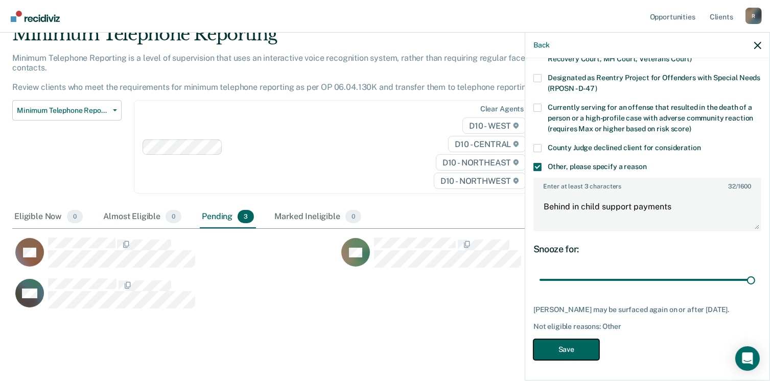
click at [579, 352] on button "Save" at bounding box center [567, 349] width 66 height 21
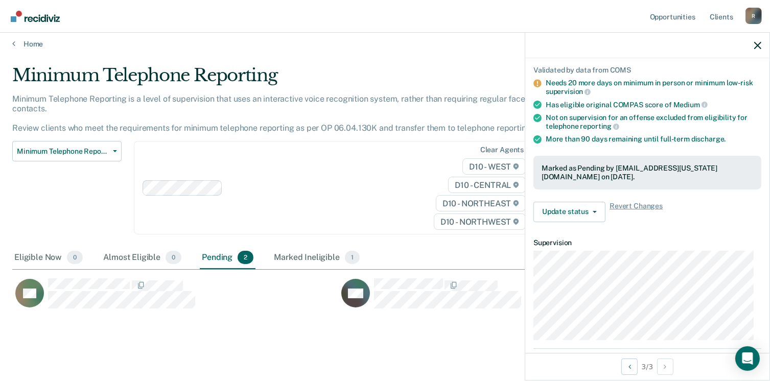
scroll to position [0, 0]
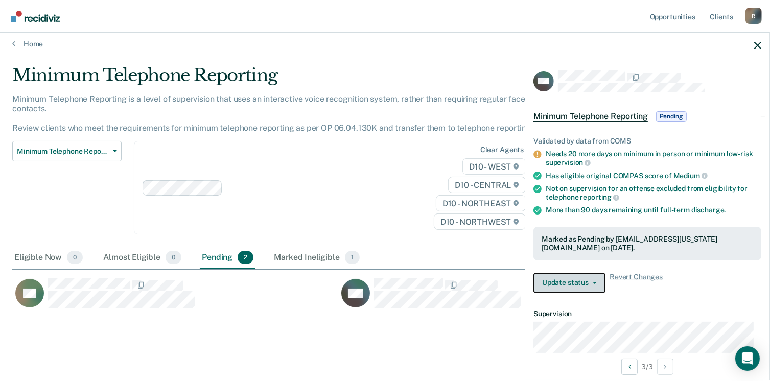
click at [595, 281] on button "Update status" at bounding box center [570, 283] width 72 height 20
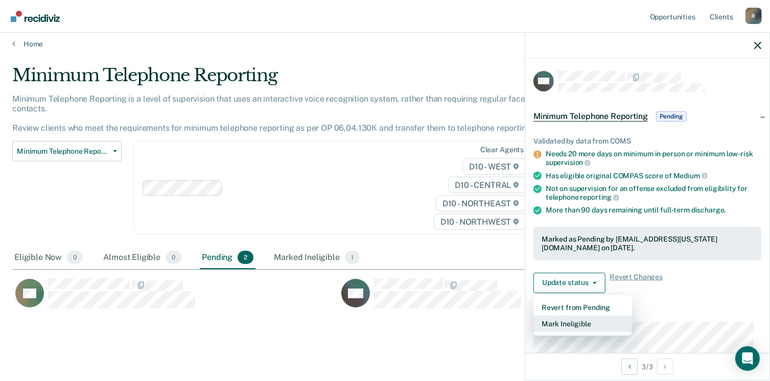
click at [566, 322] on button "Mark Ineligible" at bounding box center [583, 324] width 99 height 16
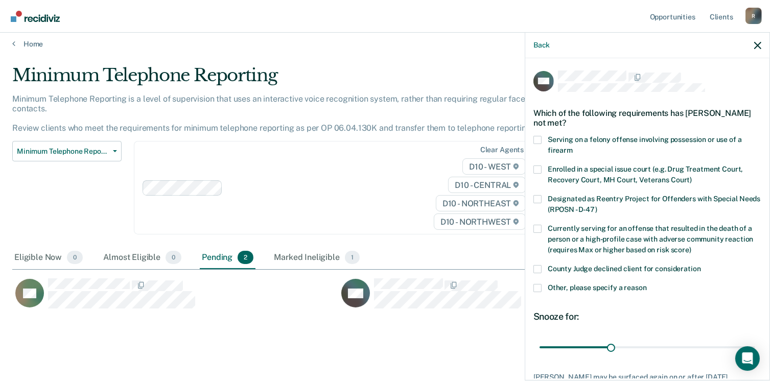
click at [542, 287] on label "Other, please specify a reason" at bounding box center [648, 289] width 228 height 11
click at [647, 284] on input "Other, please specify a reason" at bounding box center [647, 284] width 0 height 0
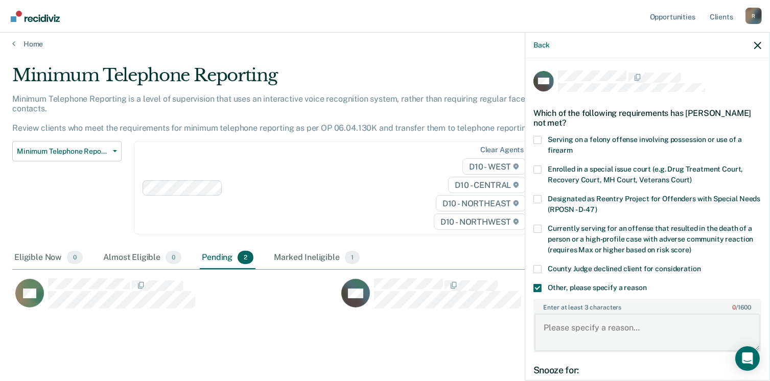
click at [566, 321] on textarea "Enter at least 3 characters 0 / 1600" at bounding box center [648, 333] width 226 height 38
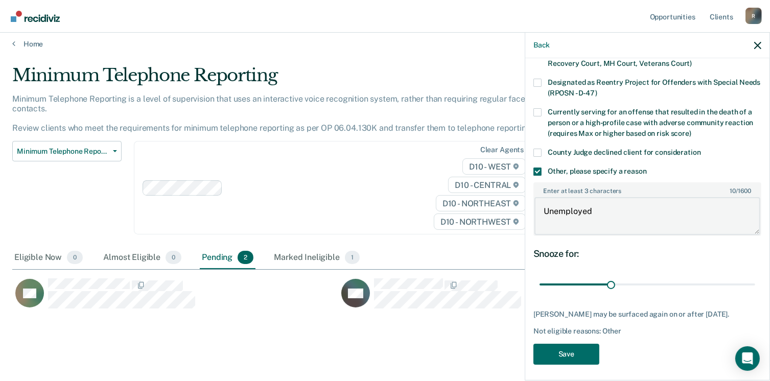
scroll to position [127, 0]
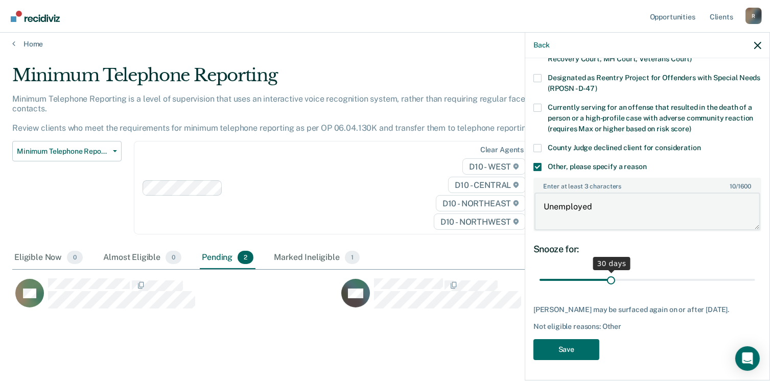
type textarea "Unemployed"
drag, startPoint x: 607, startPoint y: 275, endPoint x: 757, endPoint y: 271, distance: 150.3
type input "90"
click at [755, 271] on input "range" at bounding box center [648, 280] width 216 height 18
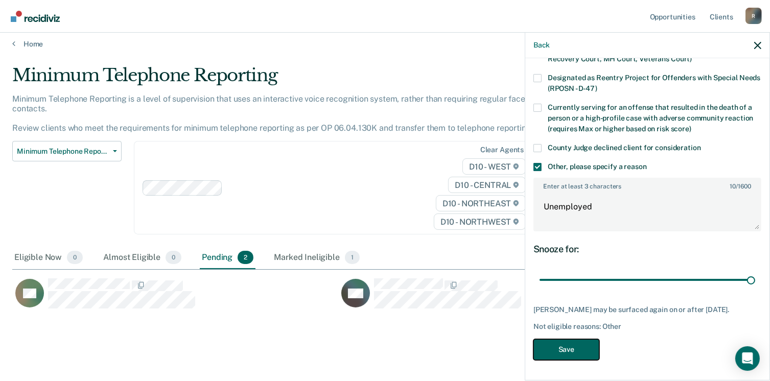
click at [576, 351] on button "Save" at bounding box center [567, 349] width 66 height 21
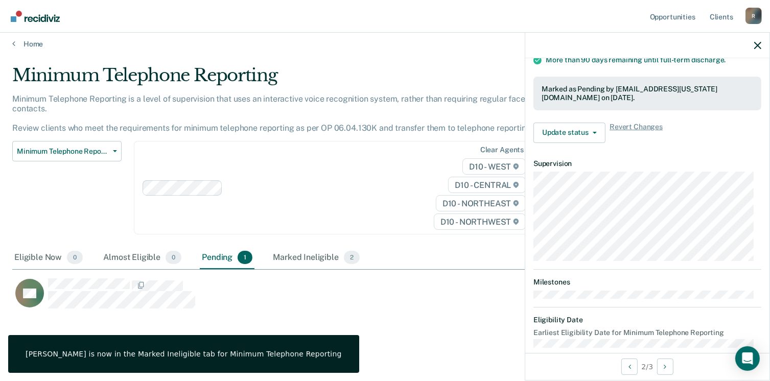
scroll to position [163, 0]
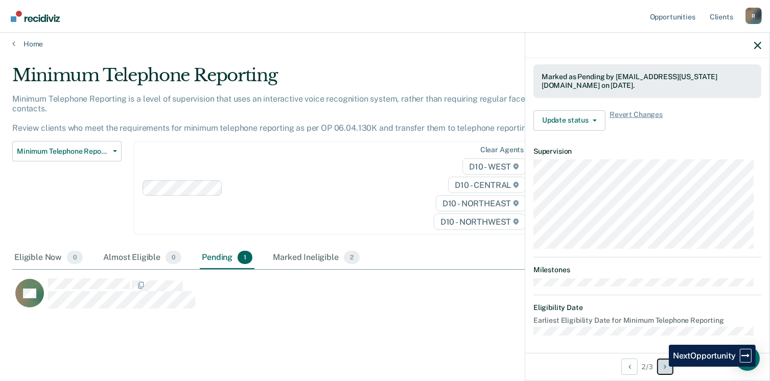
click at [661, 367] on button "Next Opportunity" at bounding box center [665, 367] width 16 height 16
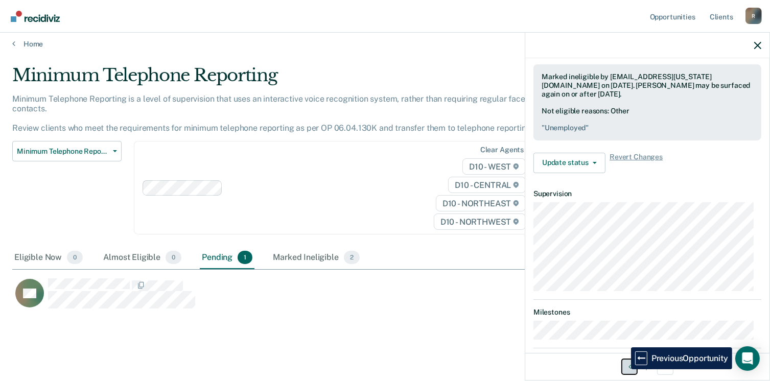
click at [625, 368] on button "Previous Opportunity" at bounding box center [629, 367] width 16 height 16
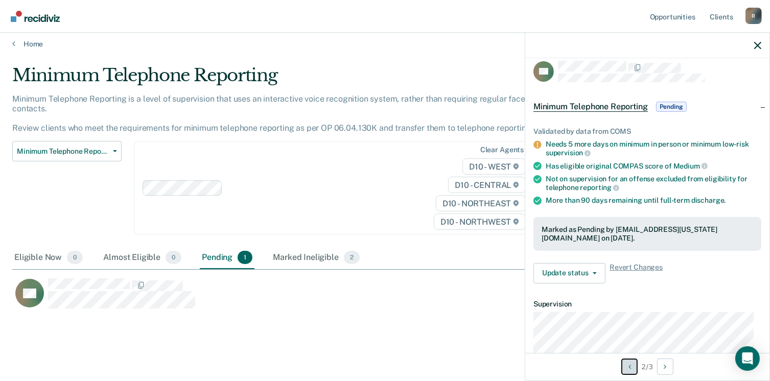
scroll to position [9, 0]
click at [587, 272] on button "Update status" at bounding box center [570, 274] width 72 height 20
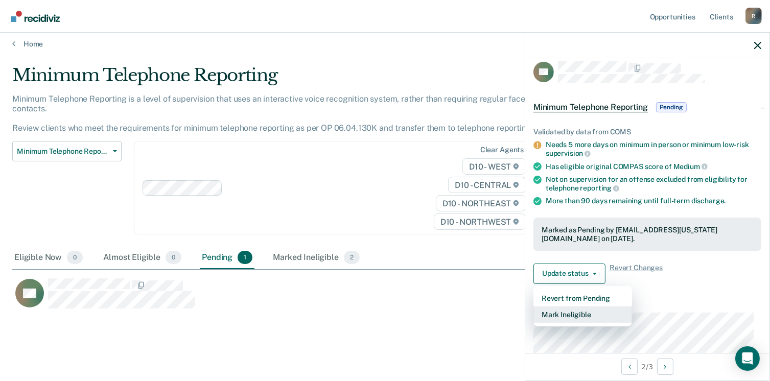
click at [559, 314] on button "Mark Ineligible" at bounding box center [583, 315] width 99 height 16
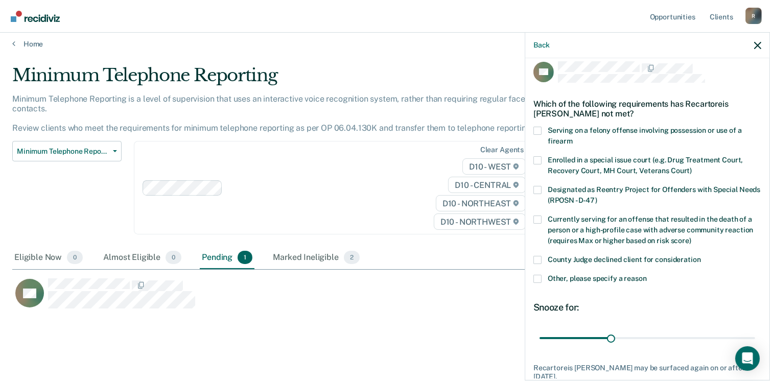
click at [539, 277] on span at bounding box center [538, 279] width 8 height 8
click at [647, 275] on input "Other, please specify a reason" at bounding box center [647, 275] width 0 height 0
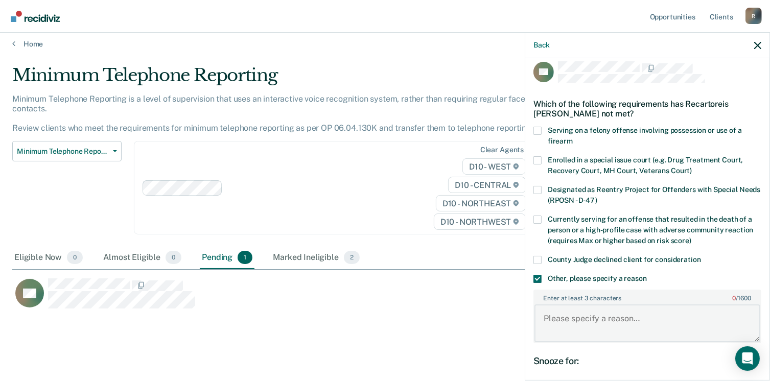
click at [563, 319] on textarea "Enter at least 3 characters 0 / 1600" at bounding box center [648, 324] width 226 height 38
drag, startPoint x: 634, startPoint y: 317, endPoint x: 523, endPoint y: 323, distance: 110.6
click at [523, 323] on body "Looks like you’re using Internet Explorer 11. For faster loading and a better e…" at bounding box center [385, 184] width 770 height 381
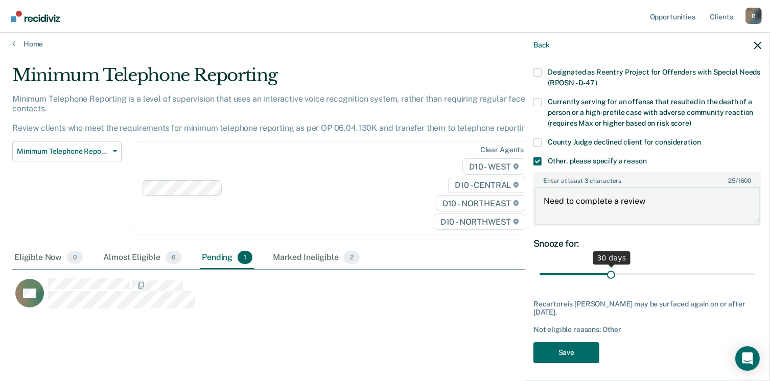
scroll to position [127, 0]
type textarea "Need to complete a review"
drag, startPoint x: 607, startPoint y: 270, endPoint x: 677, endPoint y: 277, distance: 70.3
type input "60"
click at [677, 277] on input "range" at bounding box center [648, 274] width 216 height 18
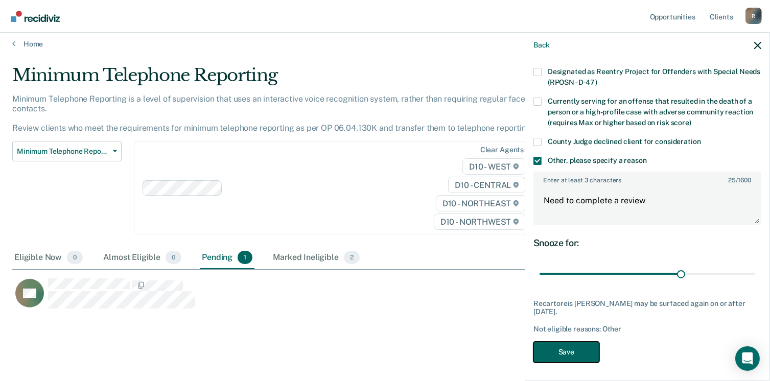
click at [586, 344] on button "Save" at bounding box center [567, 352] width 66 height 21
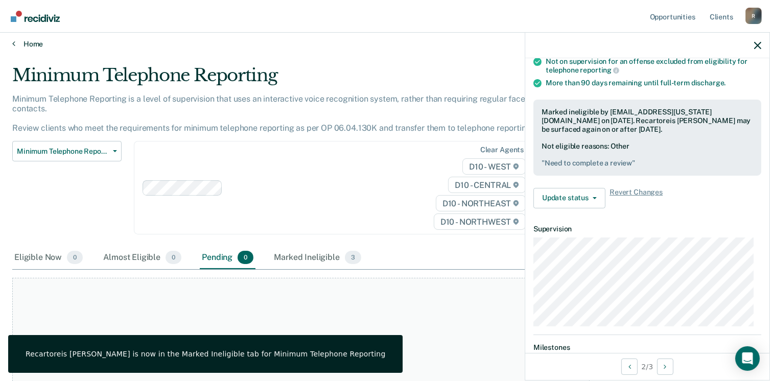
click at [28, 41] on link "Home" at bounding box center [385, 43] width 746 height 9
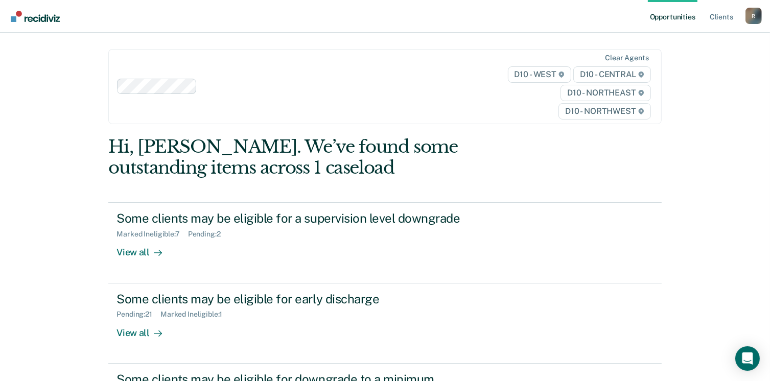
click at [749, 15] on div "R" at bounding box center [754, 16] width 16 height 16
click at [691, 69] on link "Log Out" at bounding box center [713, 67] width 82 height 9
